Goal: Communication & Community: Answer question/provide support

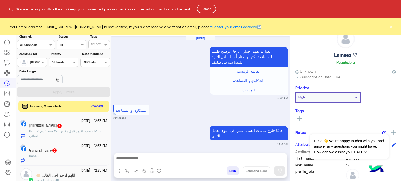
click at [204, 9] on button "Reload" at bounding box center [206, 9] width 19 height 8
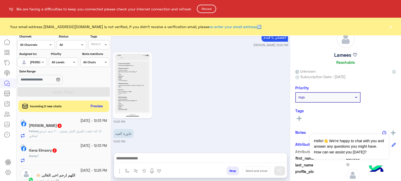
scroll to position [3, 0]
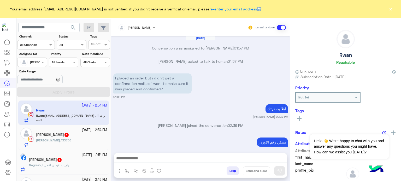
scroll to position [88, 0]
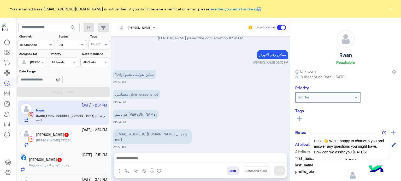
click at [234, 97] on div "عشان معملتش screenshot 02:54 PM" at bounding box center [200, 96] width 175 height 16
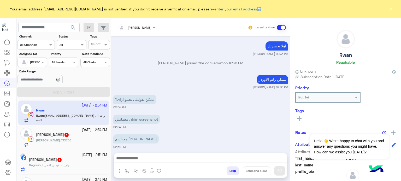
scroll to position [525, 0]
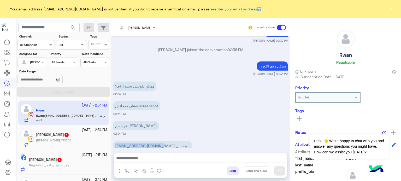
drag, startPoint x: 164, startPoint y: 133, endPoint x: 112, endPoint y: 133, distance: 51.9
click at [112, 133] on div "Oct 3, 2025 ❓ FAQs 01:56 PM Please choose one of the following questions or wri…" at bounding box center [200, 92] width 179 height 112
copy p "rwanelshamyyy@yahoo.com"
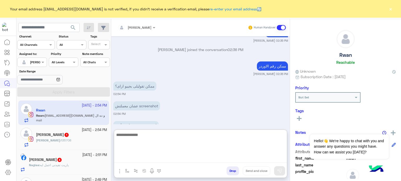
click at [137, 159] on textarea at bounding box center [200, 147] width 173 height 31
type textarea "*"
type textarea "**********"
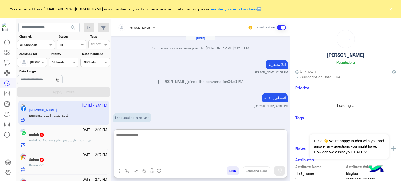
drag, startPoint x: 137, startPoint y: 159, endPoint x: 153, endPoint y: 99, distance: 63.0
click at [153, 95] on div "Nada Khaled Human Handover Oct 3, 2025 Conversation was assigned to Nada Khaled…" at bounding box center [200, 101] width 179 height 164
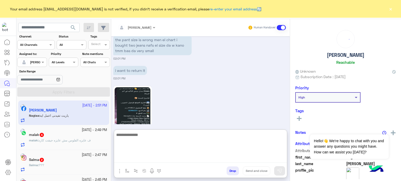
scroll to position [436, 0]
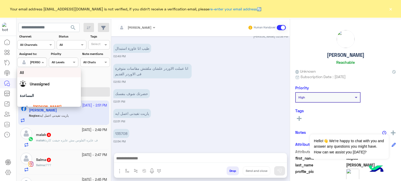
click at [39, 62] on div at bounding box center [31, 61] width 29 height 5
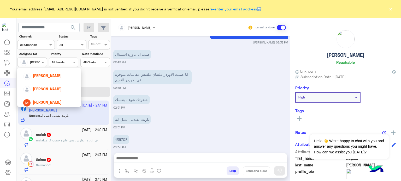
scroll to position [60, 0]
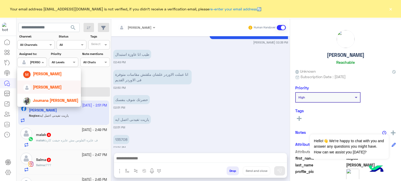
click at [39, 87] on span "Mona Farag" at bounding box center [47, 87] width 29 height 4
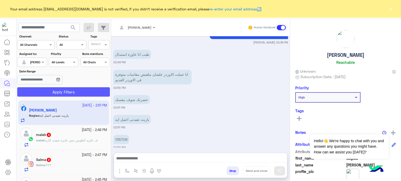
click at [45, 90] on button "Apply Filters" at bounding box center [63, 91] width 93 height 9
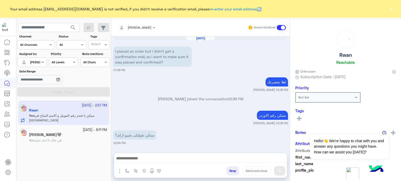
scroll to position [100, 0]
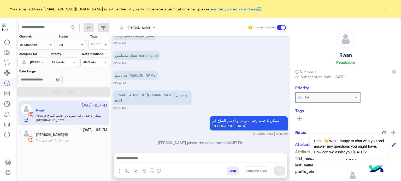
click at [216, 70] on div "هو بأسم Rwan Elshamy 02:54 PM" at bounding box center [200, 77] width 175 height 16
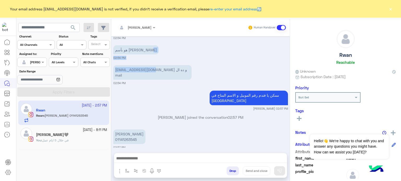
click at [155, 74] on div "Oct 3, 2025 I placed an order but i didn’t get a confirmation mail, so i want t…" at bounding box center [200, 92] width 179 height 112
click at [155, 74] on div "rwanelshamyyy@yahoo.com و ده ال mail" at bounding box center [152, 72] width 78 height 17
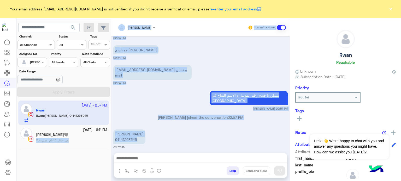
drag, startPoint x: 138, startPoint y: 134, endPoint x: 110, endPoint y: 135, distance: 27.2
click at [110, 135] on mat-drawer-container "search Channel: Channel All Channels Status Channel All Tags Select Assigned to…" at bounding box center [208, 101] width 385 height 164
click at [110, 135] on div "3 October - 2:57 PM Rwan Rwan : Rwan Elshamy 01141263545 29 September - 8:11 PM…" at bounding box center [63, 141] width 95 height 85
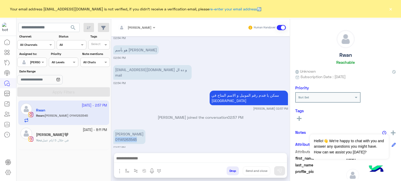
drag, startPoint x: 114, startPoint y: 133, endPoint x: 139, endPoint y: 134, distance: 25.3
click at [139, 134] on p "Rwan Elshamy 01141263545" at bounding box center [129, 137] width 32 height 15
copy p "01141263545"
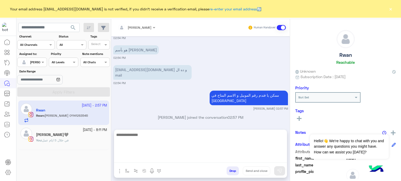
click at [175, 157] on textarea at bounding box center [200, 147] width 173 height 31
paste textarea "********"
type textarea "**********"
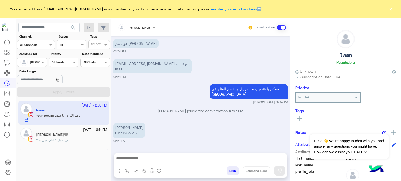
scroll to position [466, 0]
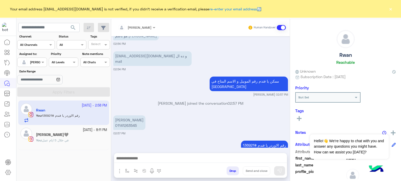
click at [156, 87] on div "Oct 3, 2025 I didn’t get a message 01:57 PM Your order could not be found Pleas…" at bounding box center [200, 92] width 179 height 112
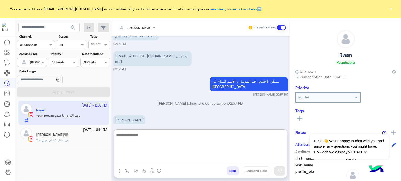
click at [153, 158] on textarea at bounding box center [200, 147] width 173 height 31
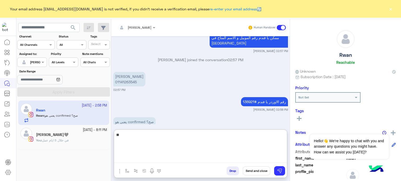
type textarea "*"
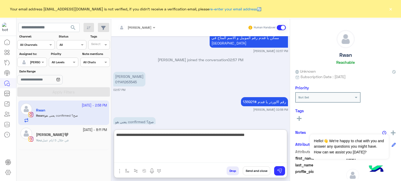
type textarea "**********"
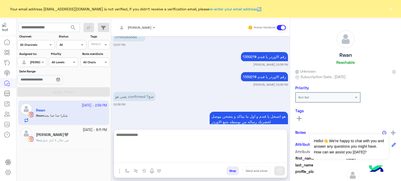
scroll to position [554, 0]
click at [146, 139] on textarea at bounding box center [200, 147] width 173 height 31
click at [157, 160] on textarea at bounding box center [200, 147] width 173 height 31
paste textarea "***"
type textarea "**********"
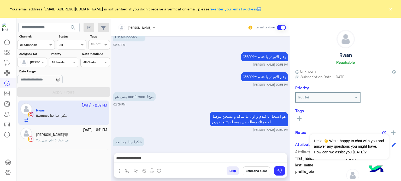
click at [253, 171] on button "Send and close" at bounding box center [256, 171] width 27 height 9
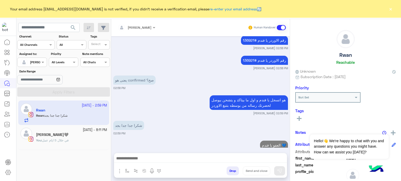
scroll to position [584, 0]
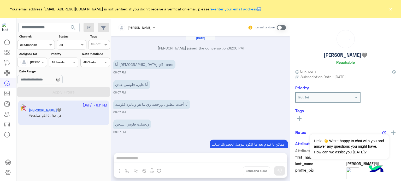
scroll to position [101, 0]
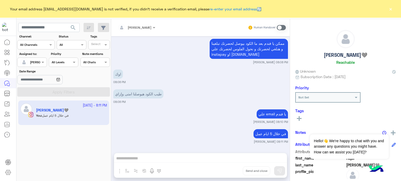
click at [152, 157] on div "Mona Farag Human Handover Sep 29, 2025 Mona Farag joined the conversation 08:06…" at bounding box center [200, 101] width 179 height 164
click at [32, 64] on div at bounding box center [31, 61] width 29 height 5
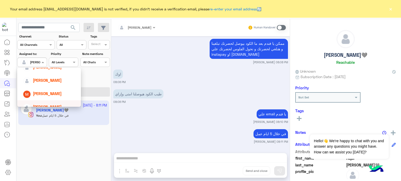
scroll to position [38, 0]
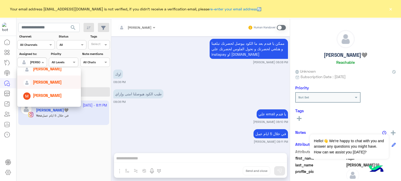
click at [46, 80] on div "[PERSON_NAME]" at bounding box center [47, 82] width 29 height 5
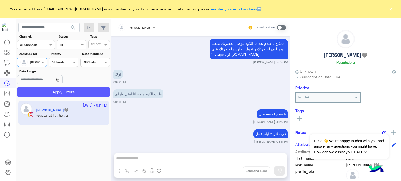
click at [74, 90] on button "Apply Filters" at bounding box center [63, 91] width 93 height 9
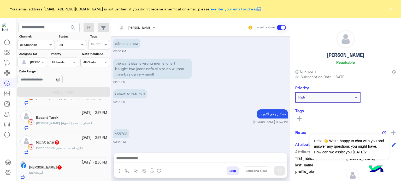
scroll to position [277, 0]
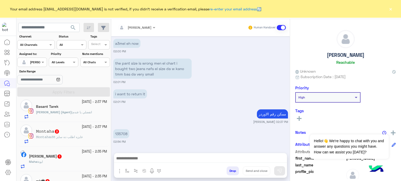
click at [85, 103] on small "3 October - 2:37 PM" at bounding box center [94, 102] width 25 height 5
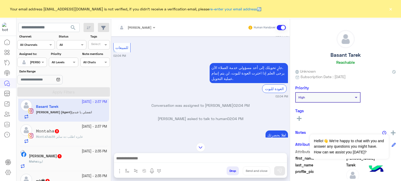
scroll to position [117, 0]
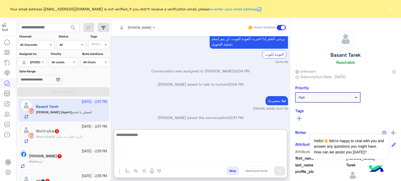
click at [185, 158] on textarea at bounding box center [200, 147] width 173 height 31
paste textarea "**********"
type textarea "*"
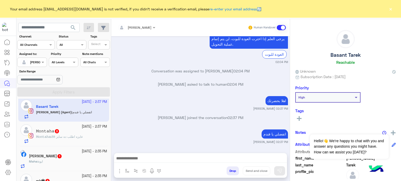
click at [167, 94] on div "Oct 3, 2025 El sale lsa mawgod fe elfro3? 02:04 PM عفوًا لم نفهم اختيار ، برجاء…" at bounding box center [200, 92] width 179 height 112
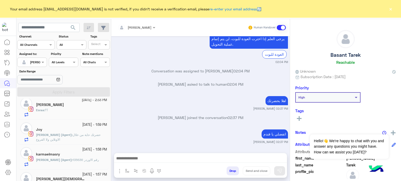
scroll to position [382, 0]
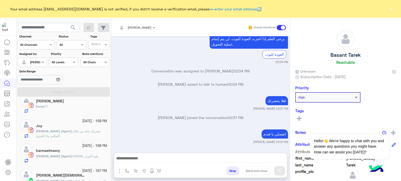
click at [76, 130] on span "حضرتك حابة من خلال الاونلاين ولا الفروع" at bounding box center [68, 133] width 64 height 9
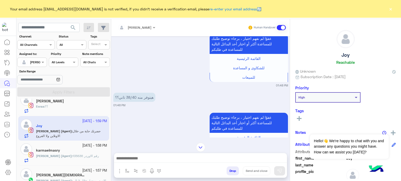
scroll to position [202, 0]
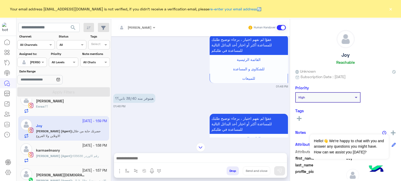
click at [289, 82] on mat-drawer-container "Nada Khaled Human Handover Oct 3, 2025 Hi 01:47 PM Hello أهلاً بيكي يا Joy 👋 أن…" at bounding box center [256, 101] width 290 height 164
click at [196, 85] on small "01:48 PM" at bounding box center [200, 87] width 175 height 4
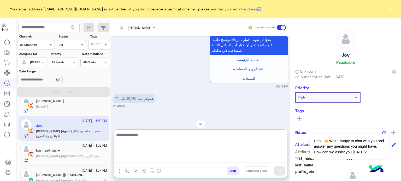
click at [153, 159] on textarea at bounding box center [200, 147] width 173 height 31
paste textarea "**********"
type textarea "*"
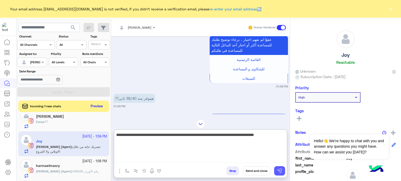
type textarea "**********"
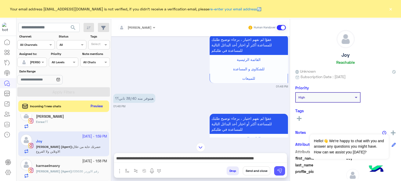
click at [280, 171] on img at bounding box center [279, 171] width 5 height 5
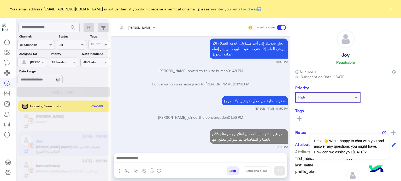
scroll to position [417, 0]
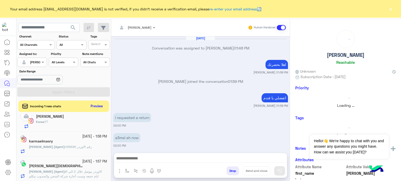
scroll to position [94, 0]
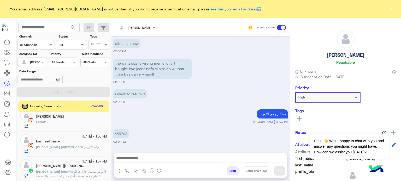
click at [78, 147] on span "135636 رقم الاوردر" at bounding box center [86, 147] width 26 height 4
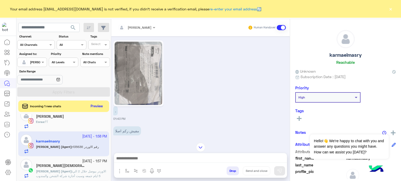
scroll to position [135, 0]
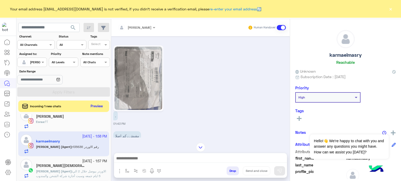
click at [135, 75] on img at bounding box center [139, 78] width 48 height 63
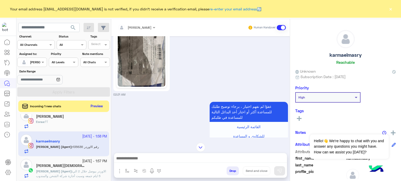
scroll to position [0, 0]
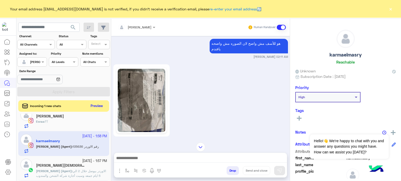
click at [135, 75] on img at bounding box center [142, 100] width 48 height 63
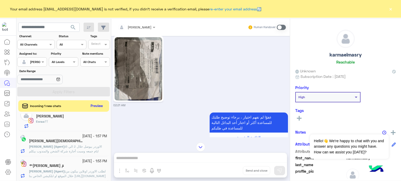
scroll to position [172, 0]
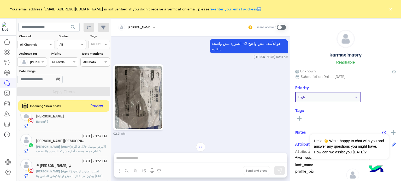
click at [133, 151] on div at bounding box center [200, 147] width 179 height 9
click at [125, 171] on div "Nada Khaled Human Handover Oct 3, 2025 اهلا بحضرتك يا فندم نقدر نساعد حضرتك ازا…" at bounding box center [200, 101] width 179 height 164
click at [128, 173] on div "Nada Khaled Human Handover Oct 3, 2025 اهلا بحضرتك يا فندم نقدر نساعد حضرتك ازا…" at bounding box center [200, 101] width 179 height 164
click at [91, 146] on span "الاوردر بيوصل خلال 2 الي 5 ايام جمعه وسبت أجازة شركة الشحن والمندوب بيكلم حضرتك…" at bounding box center [71, 151] width 70 height 13
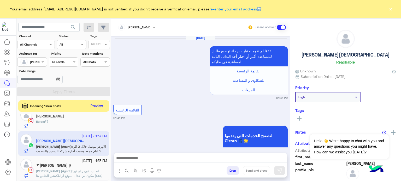
scroll to position [163, 0]
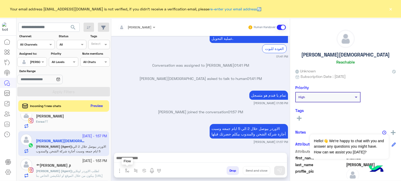
click at [127, 170] on img "button" at bounding box center [127, 171] width 4 height 4
click at [138, 156] on input "text" at bounding box center [136, 158] width 21 height 5
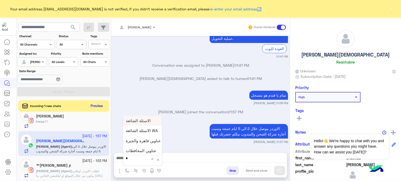
type input "**"
click at [144, 119] on span "عناوين قاهرة والجيزة" at bounding box center [143, 121] width 35 height 5
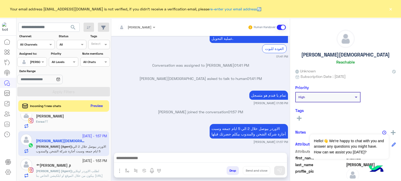
type textarea "**********"
click at [156, 157] on icon at bounding box center [154, 159] width 4 height 4
click at [125, 172] on img "button" at bounding box center [127, 171] width 4 height 4
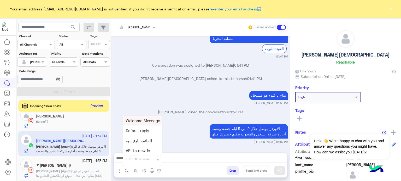
click at [132, 161] on div "enter flow name" at bounding box center [138, 159] width 24 height 5
type input "*"
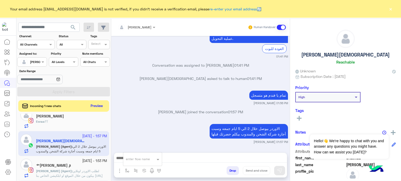
click at [174, 119] on div "Oct 3, 2025 عفوًا لم نفهم اختيار ، برجاء توضيح طلبك للمساعدة أكثر أو اختار أحد …" at bounding box center [200, 92] width 179 height 112
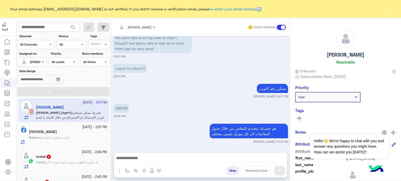
scroll to position [151, 0]
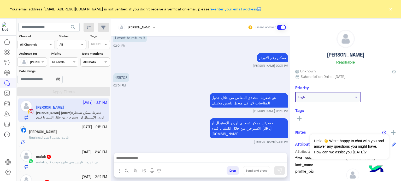
click at [150, 103] on div "هو حضرتك بتحددي المقاس من خلال جدول المقاسات لان كل موديل تلبيس مختلف Nada Khal…" at bounding box center [200, 102] width 175 height 21
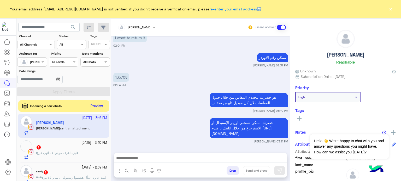
scroll to position [142, 0]
